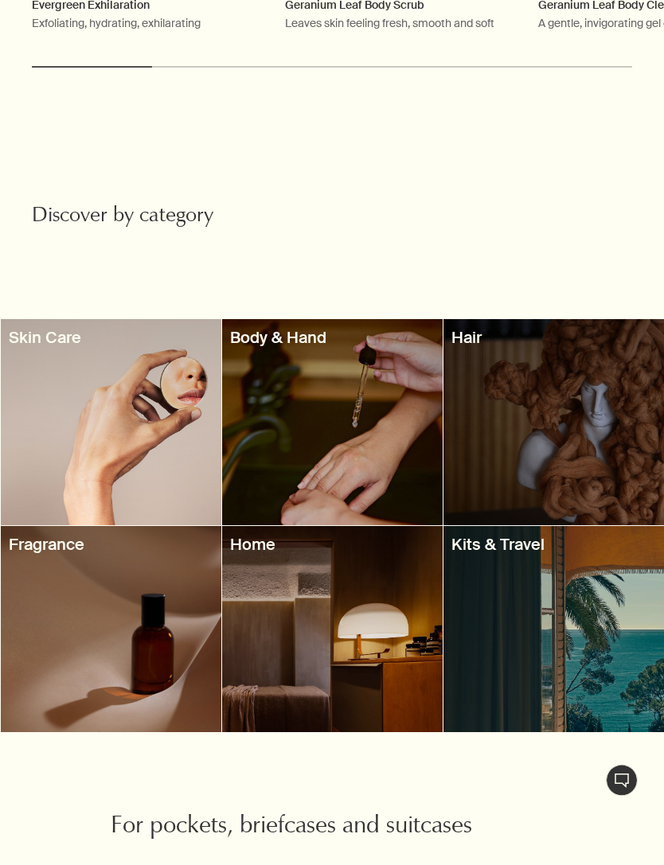
scroll to position [1118, 0]
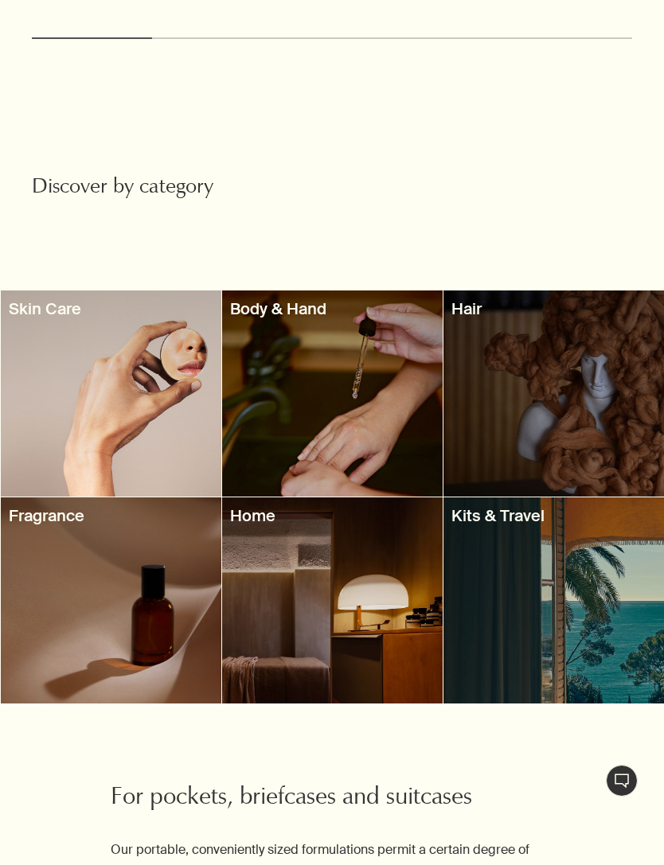
click at [319, 566] on div at bounding box center [332, 600] width 220 height 206
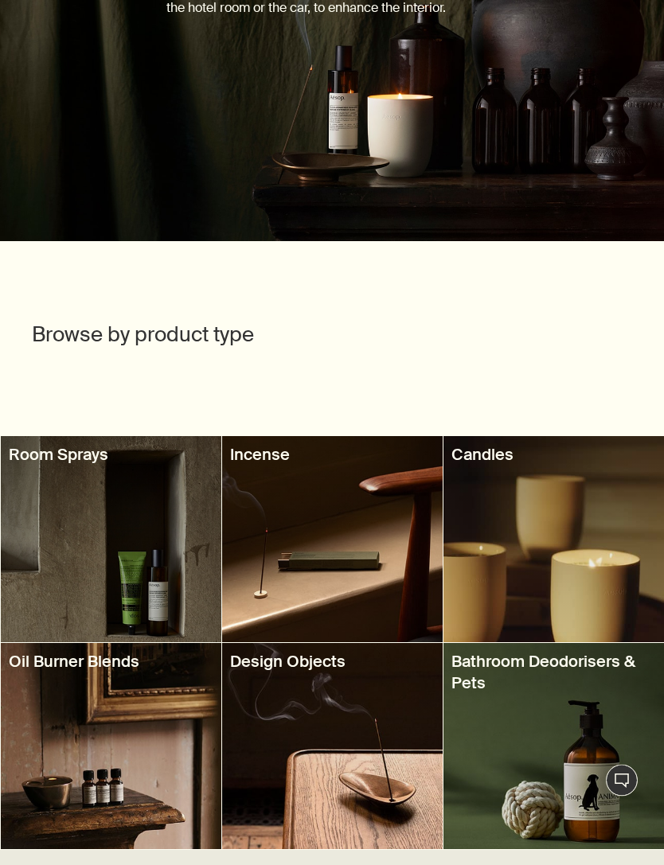
scroll to position [274, 0]
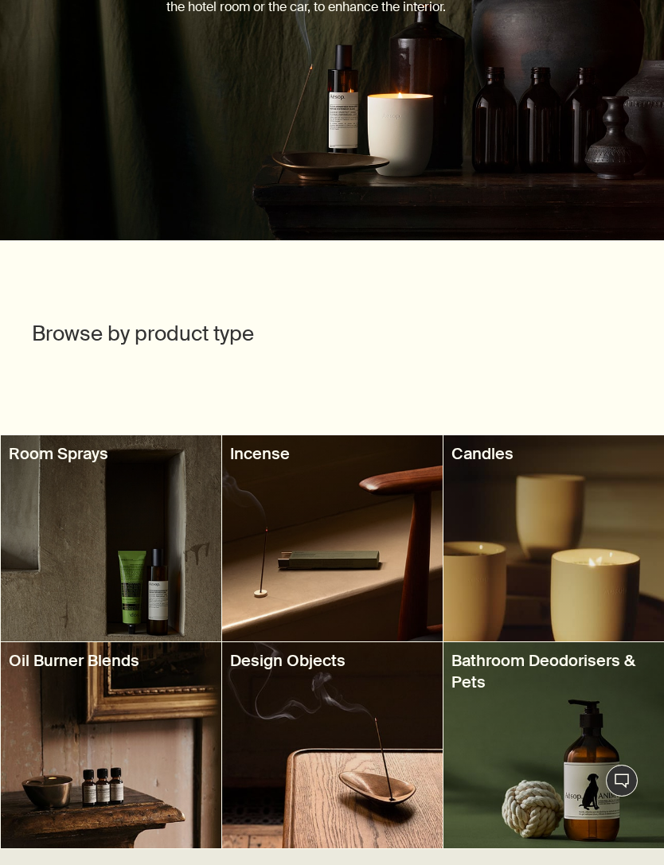
click at [145, 571] on div at bounding box center [111, 538] width 220 height 206
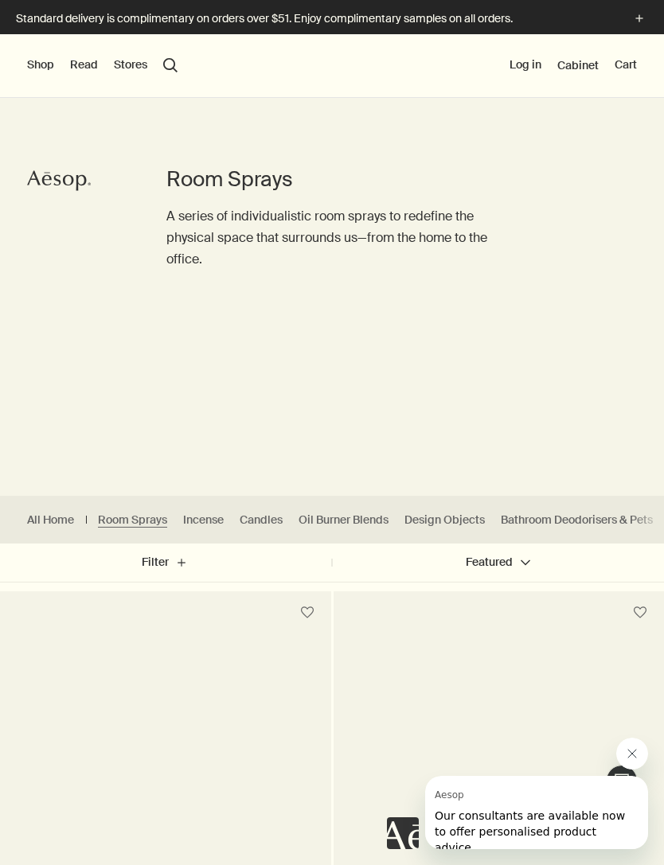
click at [534, 513] on link "Bathroom Deodorisers & Pets" at bounding box center [577, 520] width 152 height 15
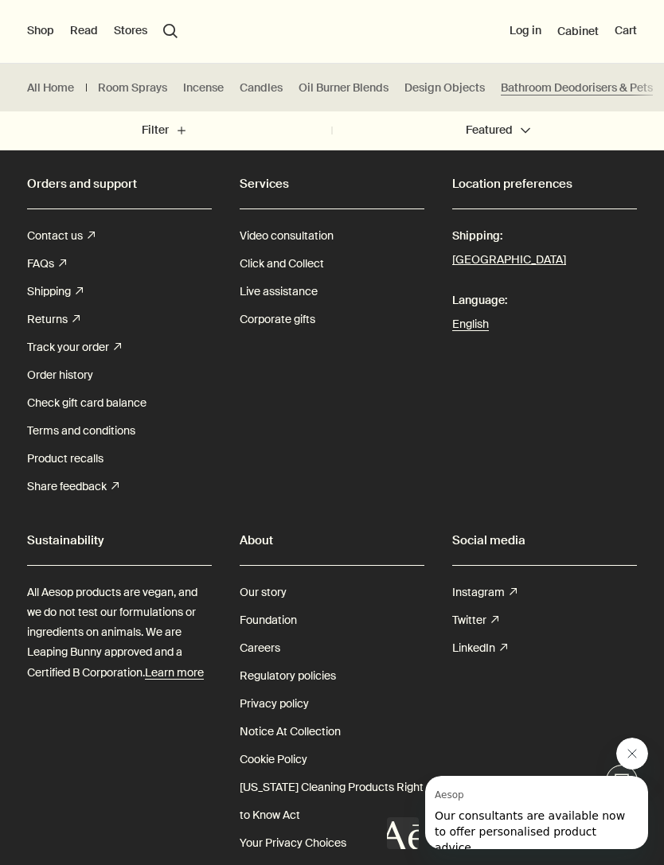
scroll to position [2381, 0]
